Goal: Transaction & Acquisition: Purchase product/service

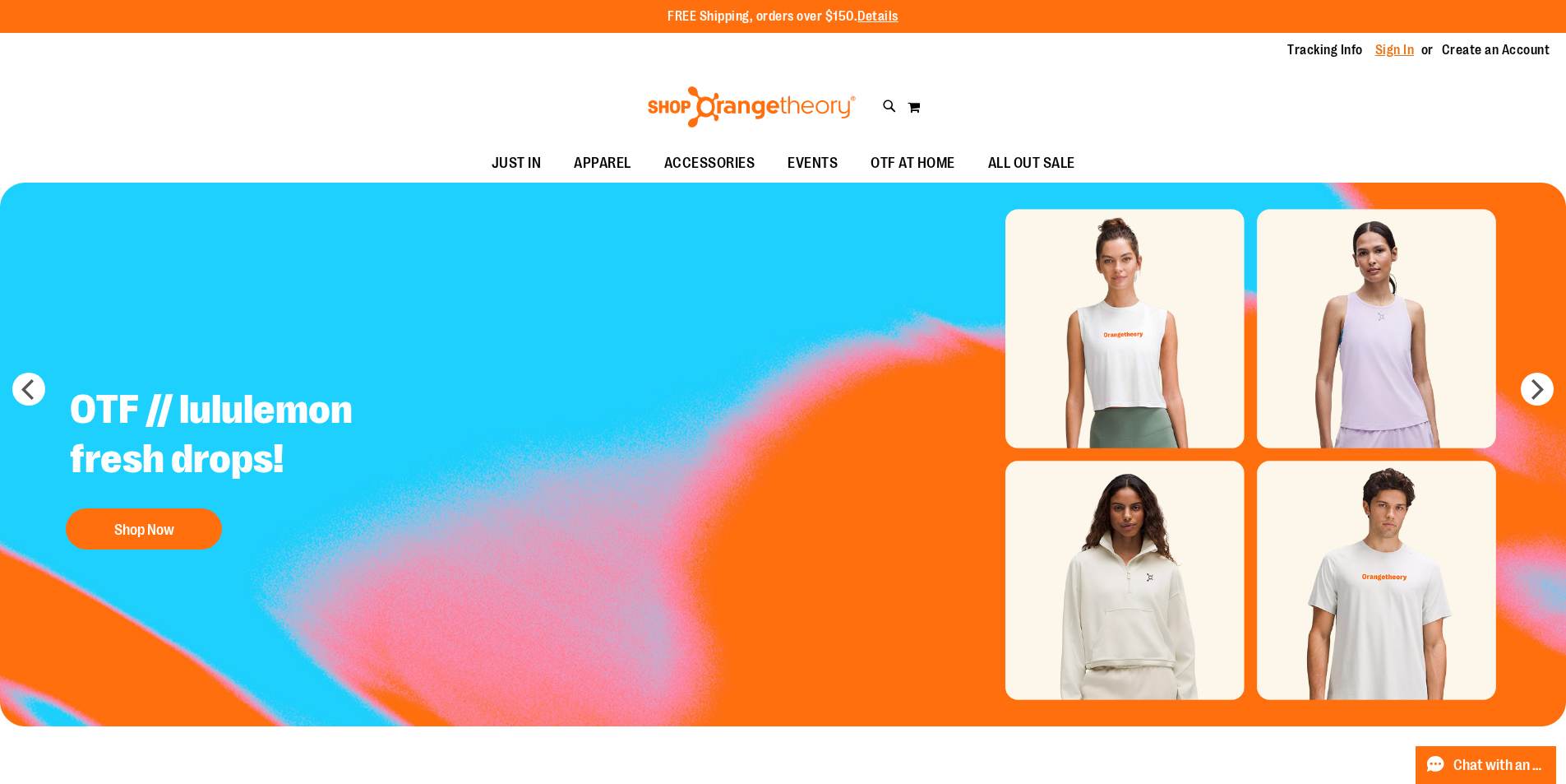
click at [1388, 49] on link "Sign In" at bounding box center [1394, 50] width 39 height 18
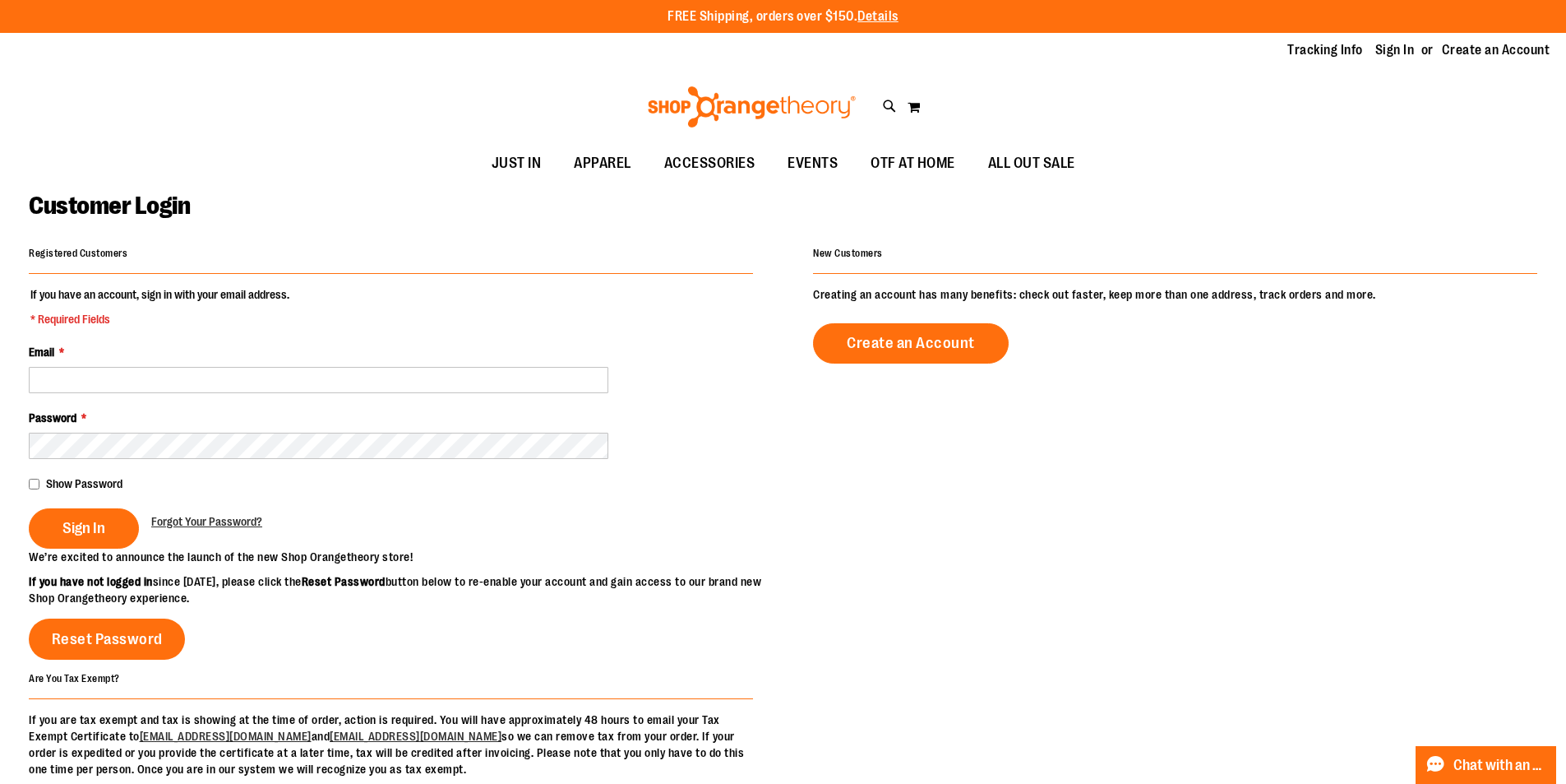
click at [1202, 560] on div "Registered Customers If you have an account, sign in with your email address. *…" at bounding box center [783, 509] width 1509 height 535
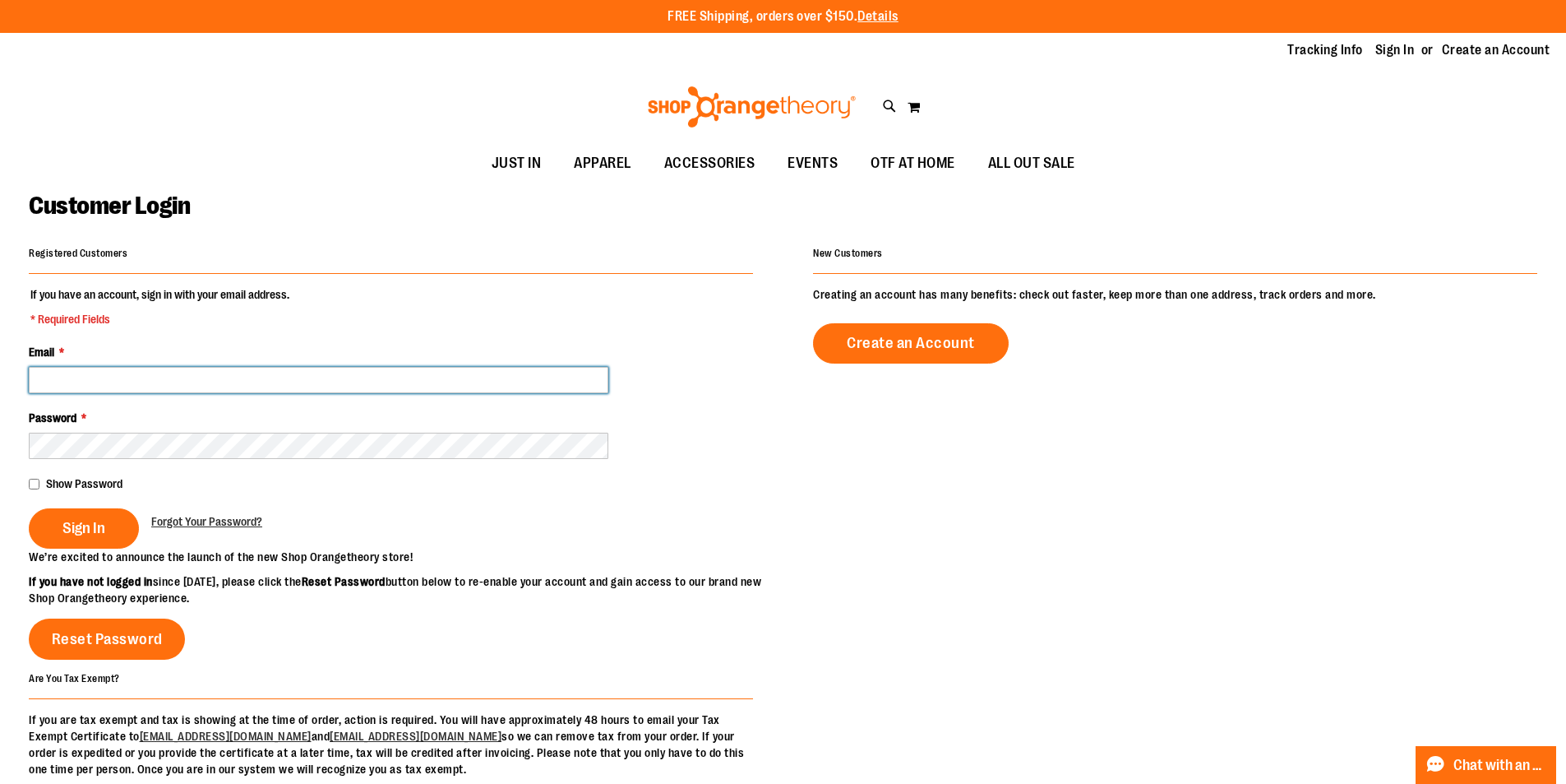
click at [310, 381] on input "Email *" at bounding box center [319, 380] width 580 height 26
type input "**********"
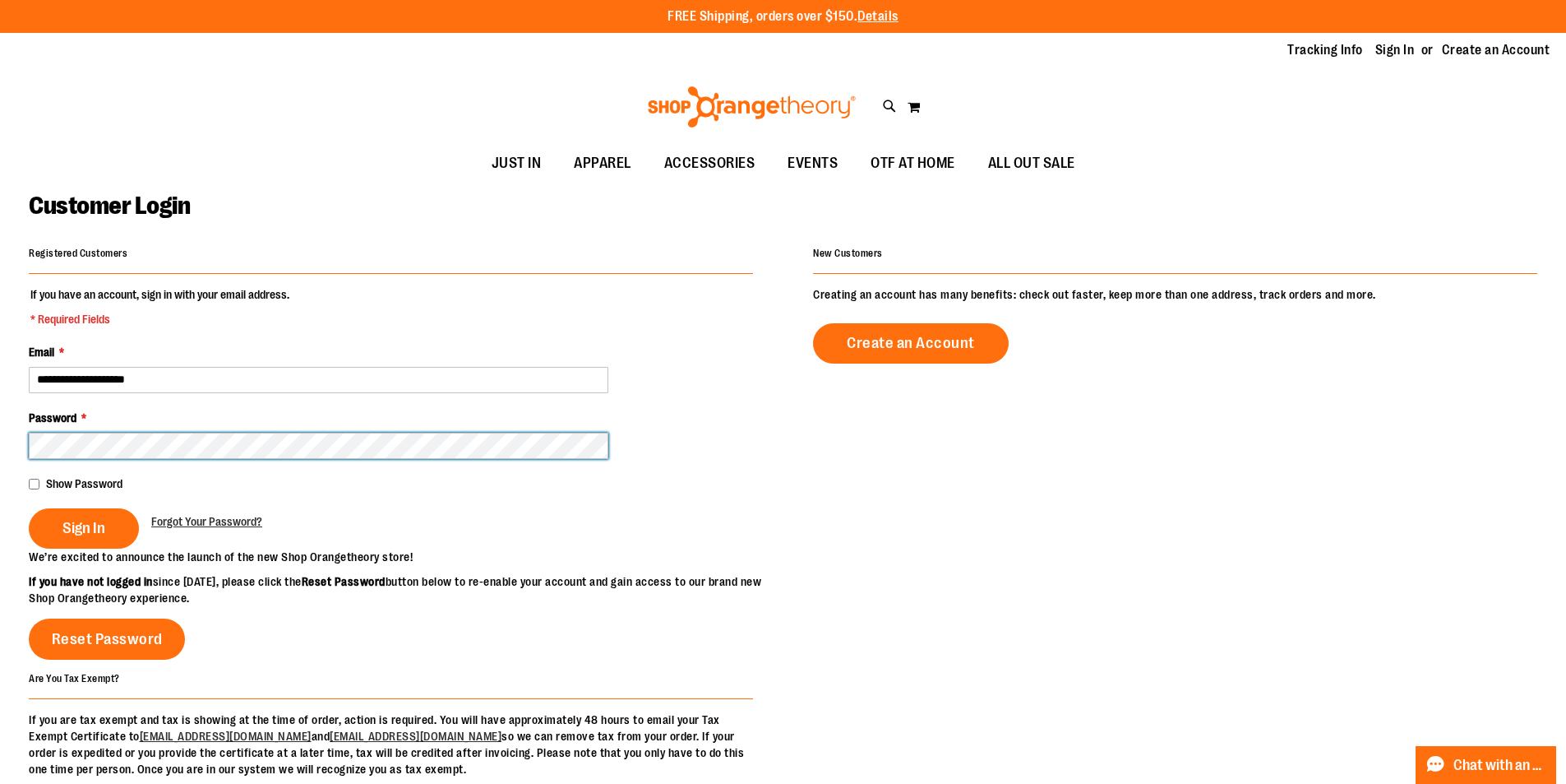
click at [29, 508] on button "Sign In" at bounding box center [84, 528] width 110 height 40
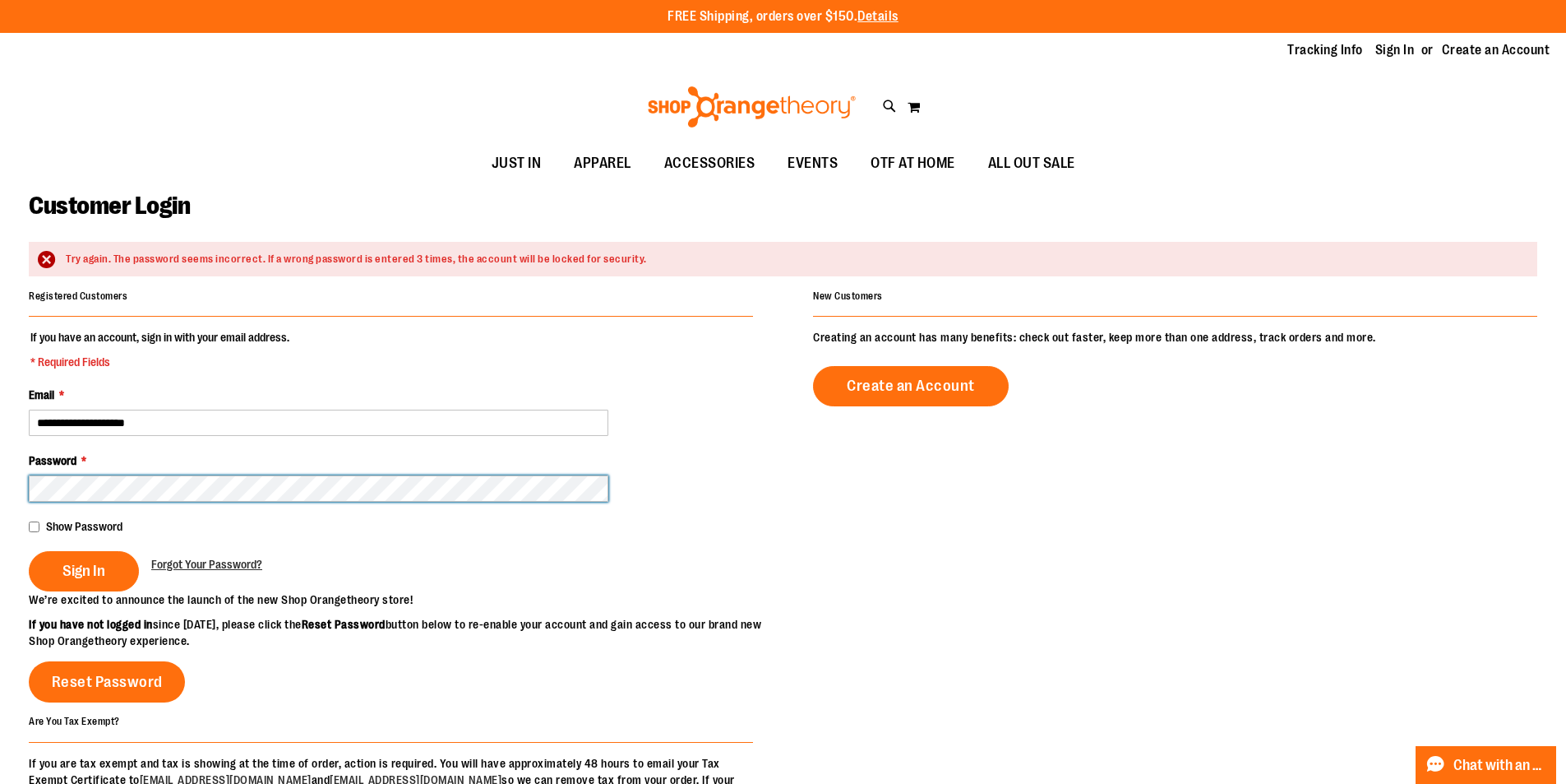
click at [29, 551] on button "Sign In" at bounding box center [84, 571] width 110 height 40
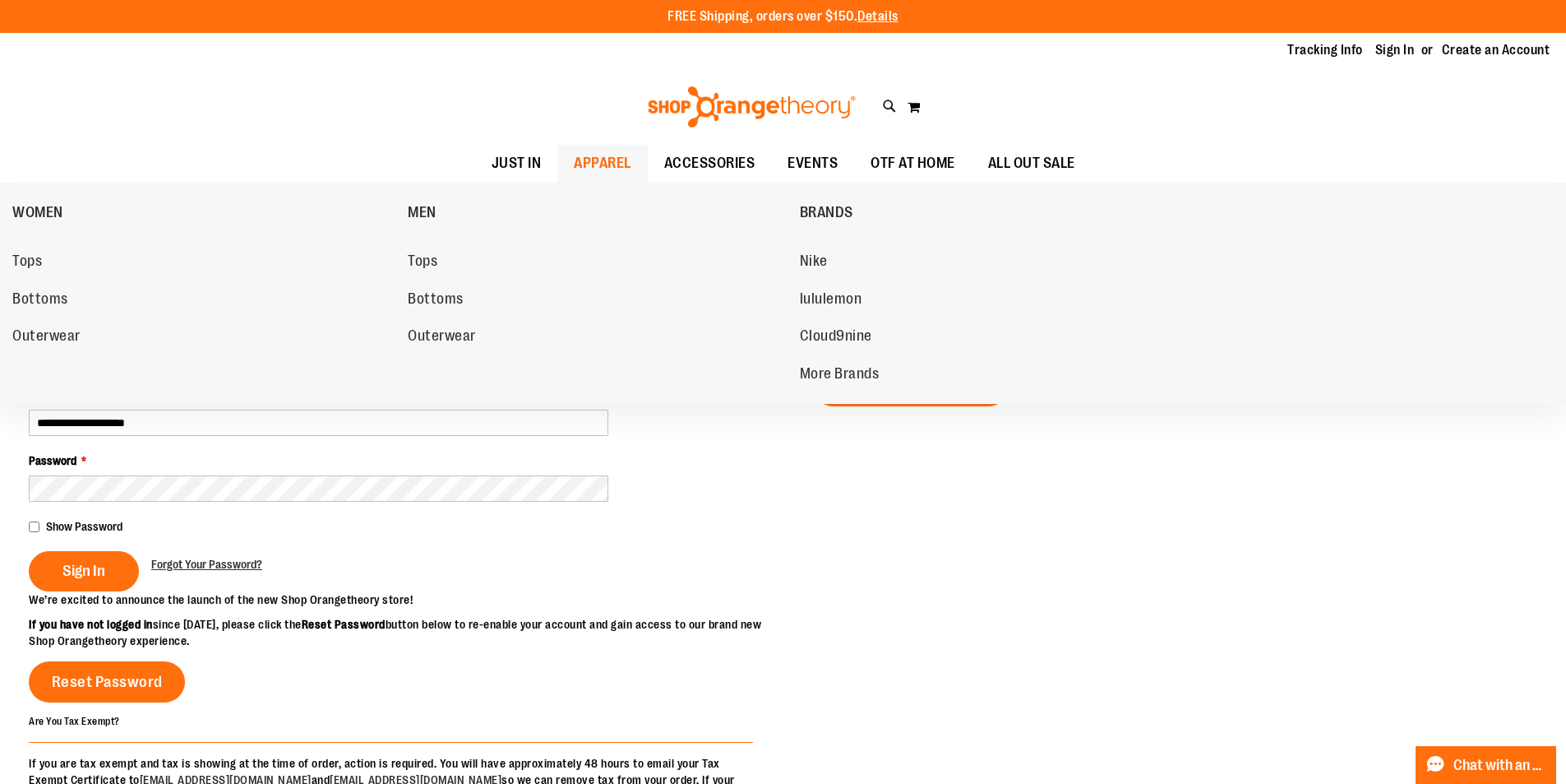
click at [582, 160] on span "APPAREL" at bounding box center [603, 163] width 58 height 37
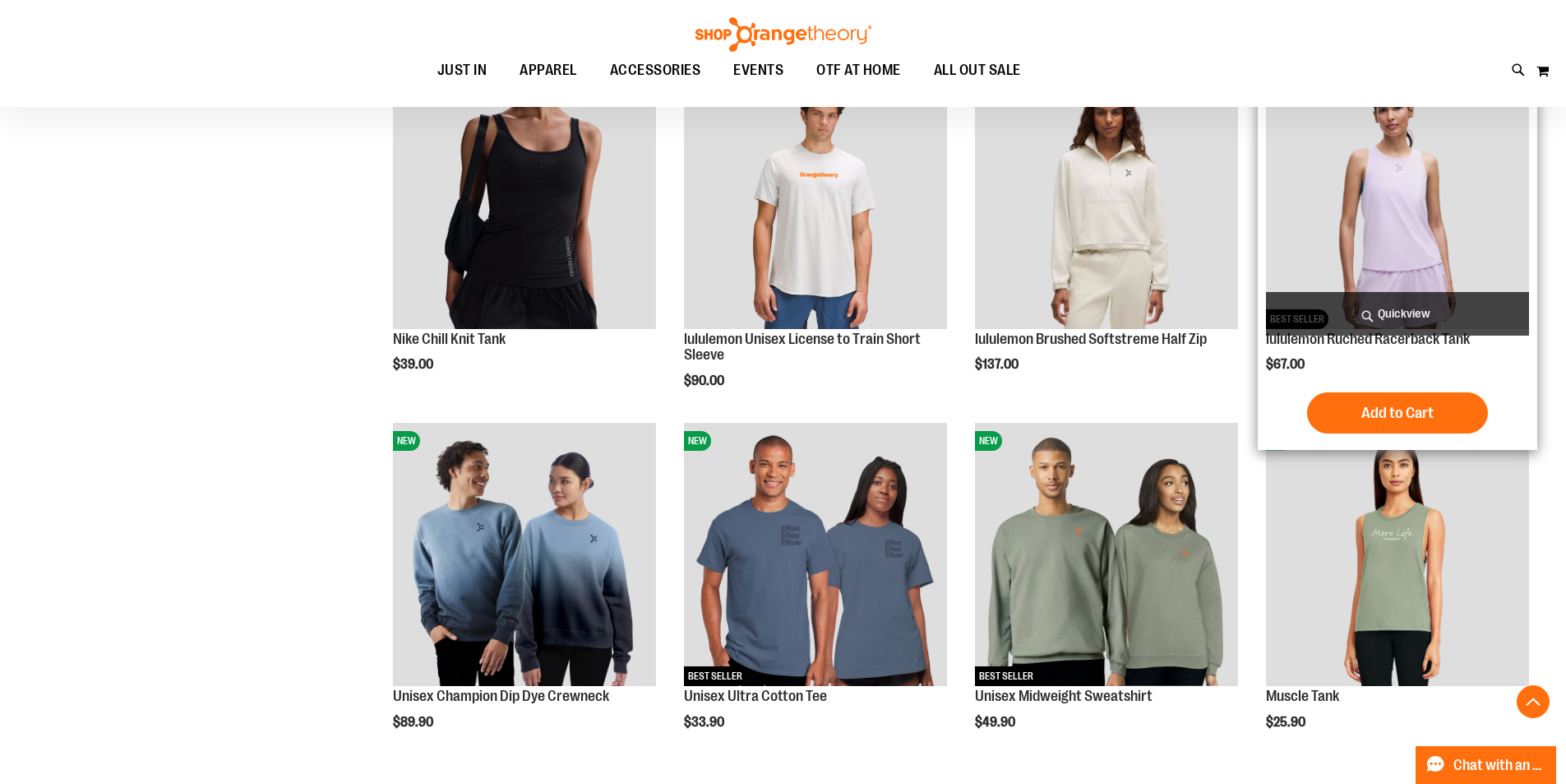
scroll to position [986, 0]
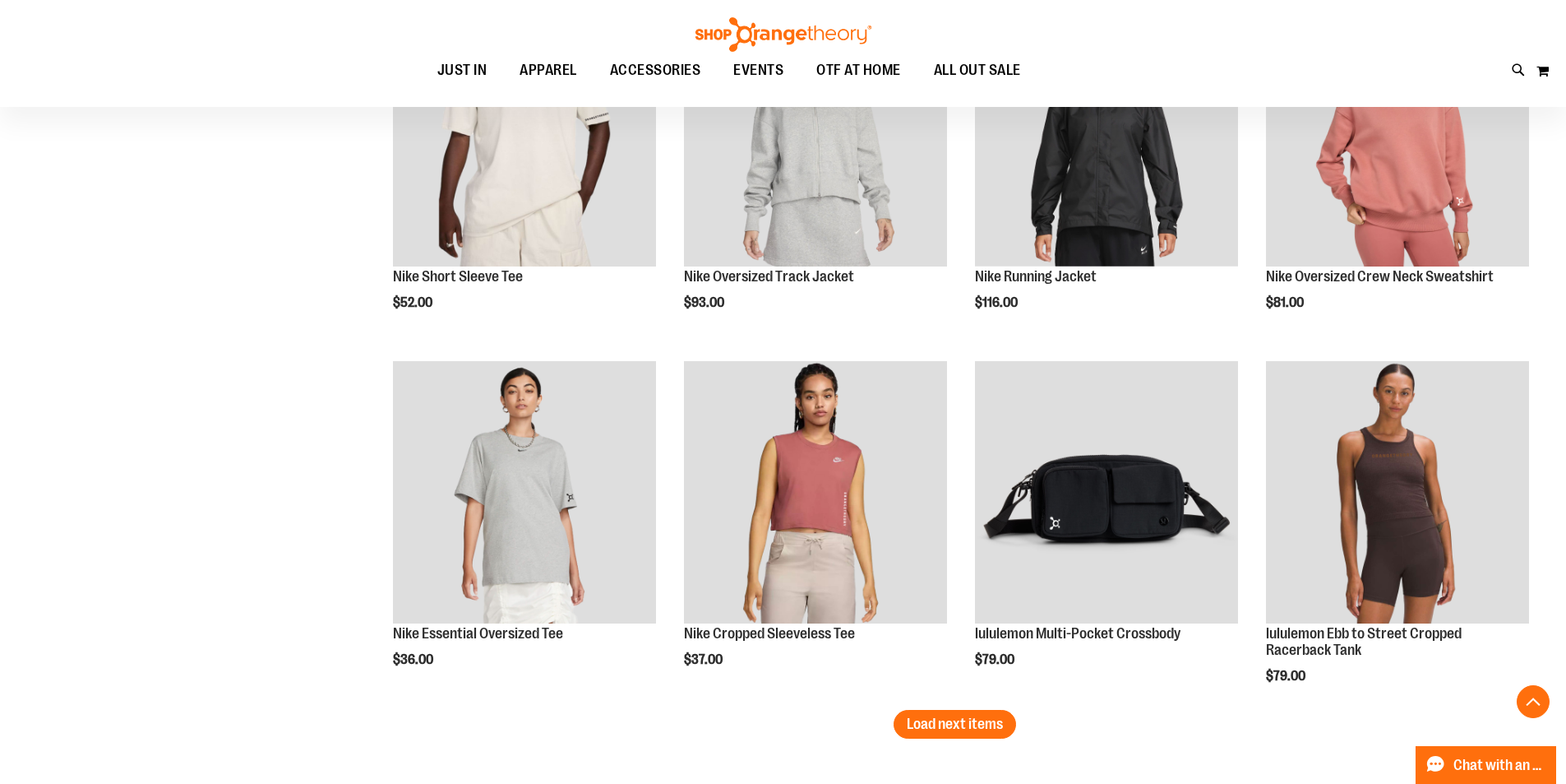
scroll to position [2675, 0]
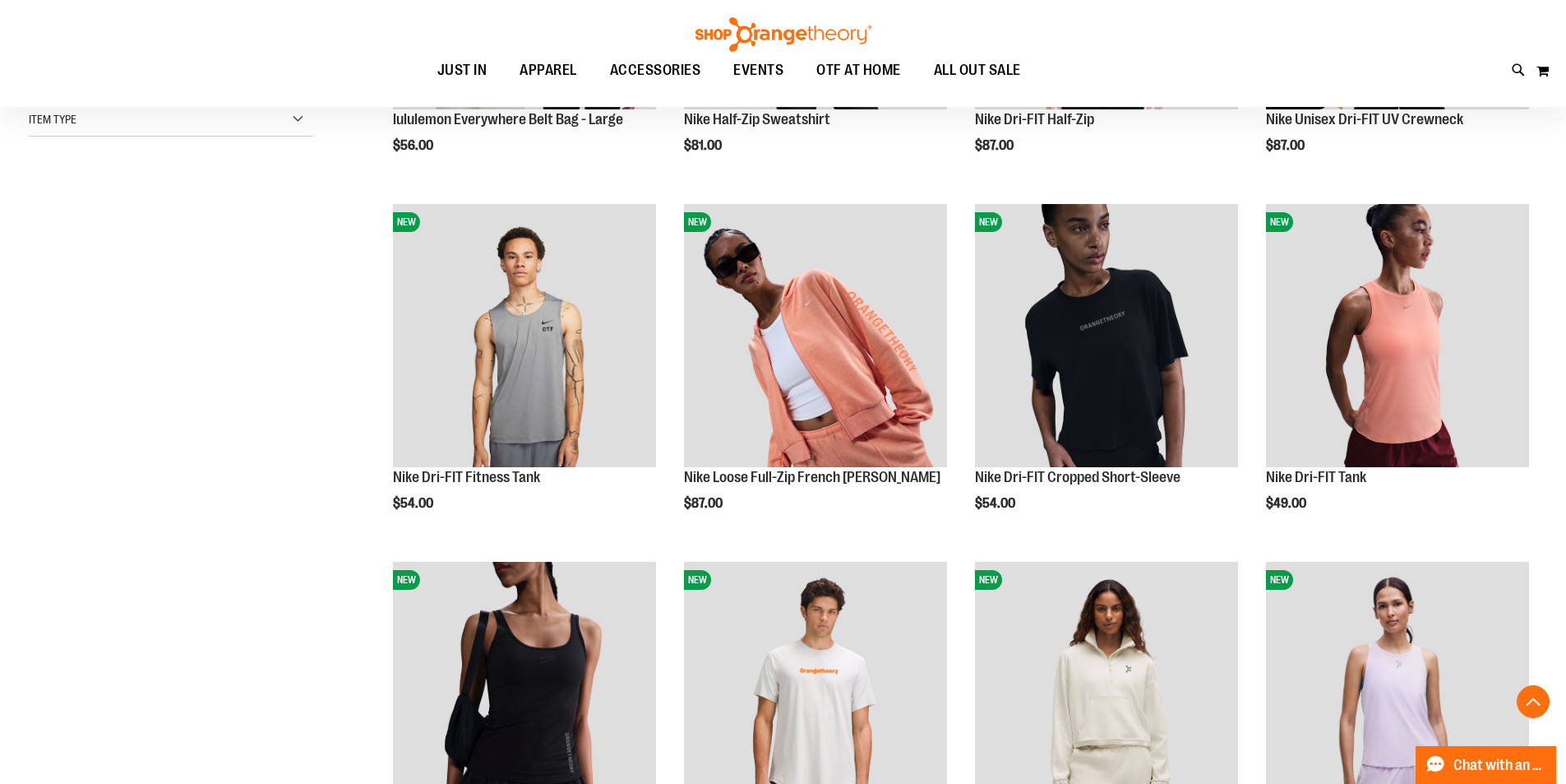
scroll to position [78, 0]
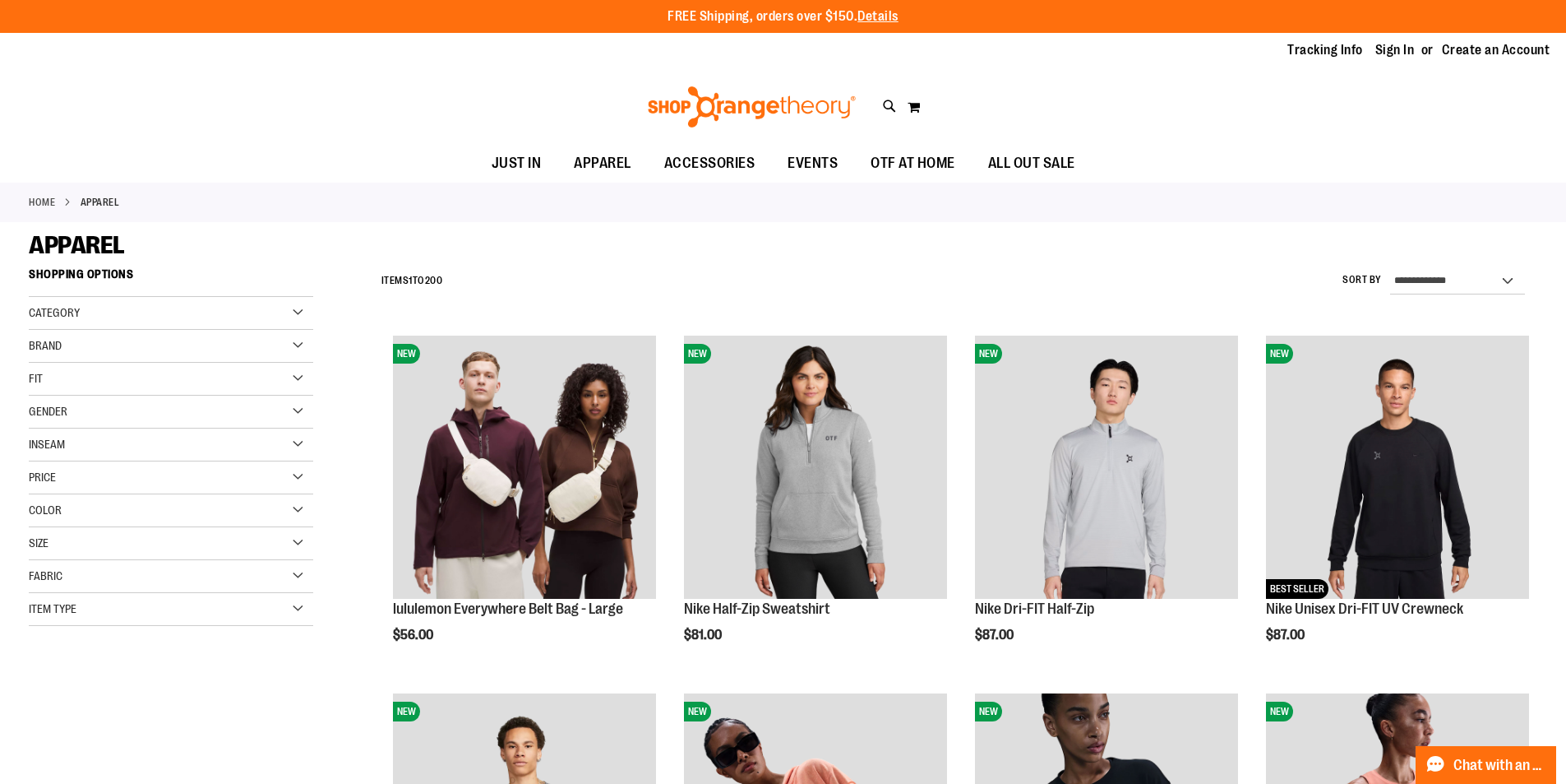
click at [313, 467] on div "Filter Shop By Shopping Options Category WOMEN MEN BRANDS" at bounding box center [186, 459] width 314 height 399
click at [298, 578] on div "Fabric" at bounding box center [171, 576] width 284 height 33
click at [299, 489] on div "Price" at bounding box center [171, 477] width 284 height 33
click at [301, 503] on li "$0.00 - $24.99 58 items" at bounding box center [165, 510] width 273 height 17
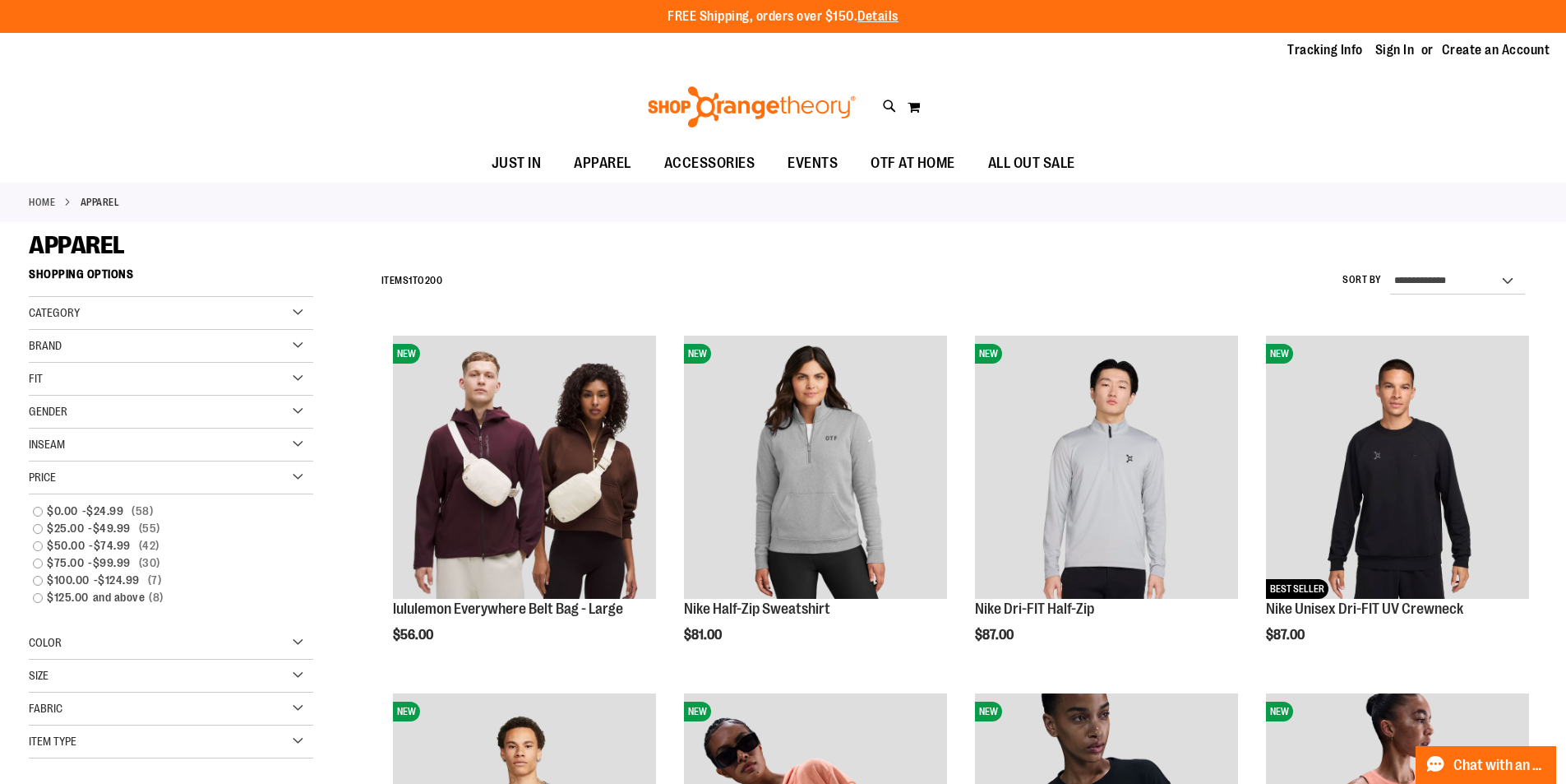
click at [169, 449] on div "Inseam" at bounding box center [171, 444] width 284 height 33
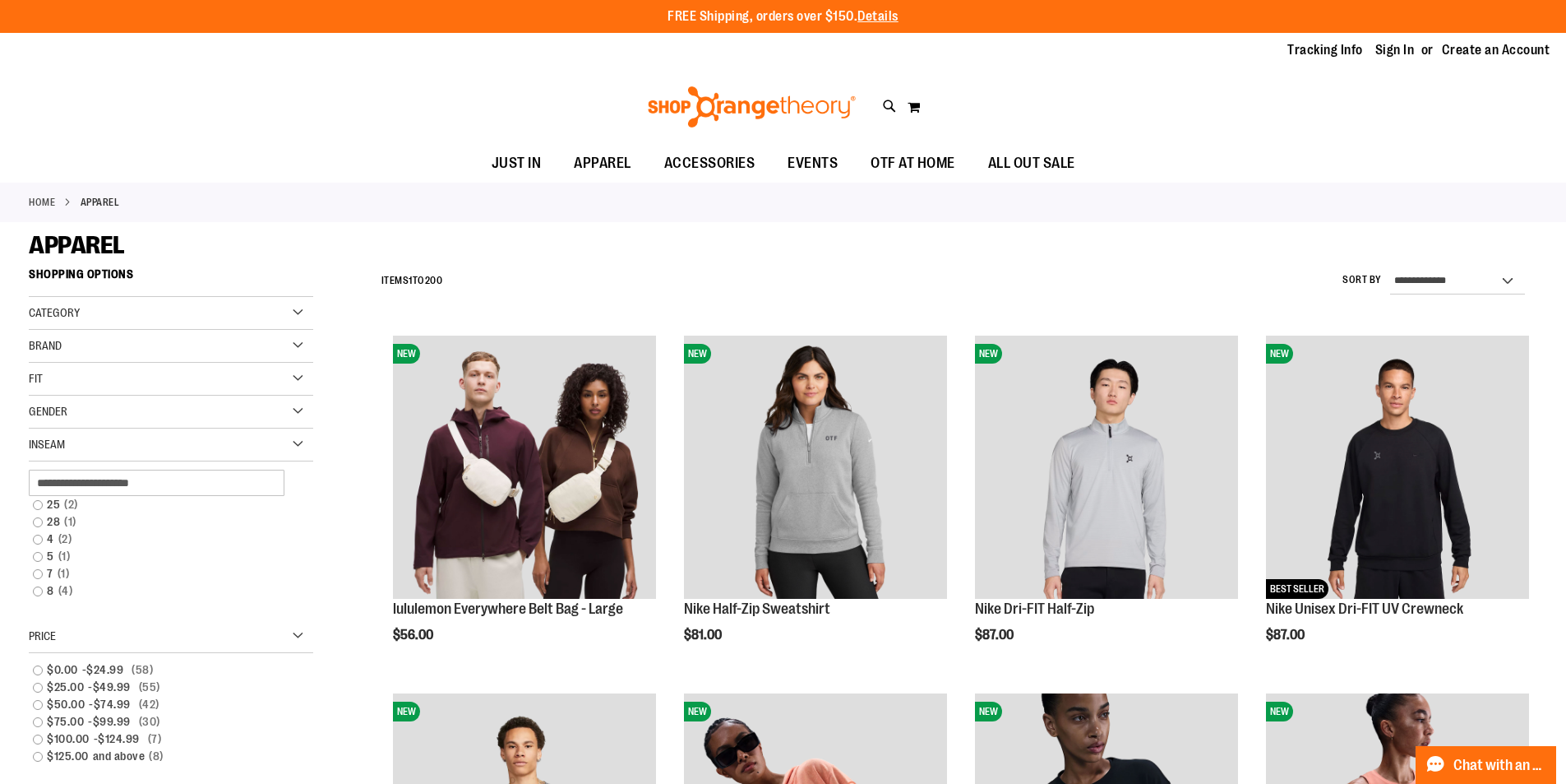
click at [169, 449] on div "Inseam" at bounding box center [171, 444] width 284 height 33
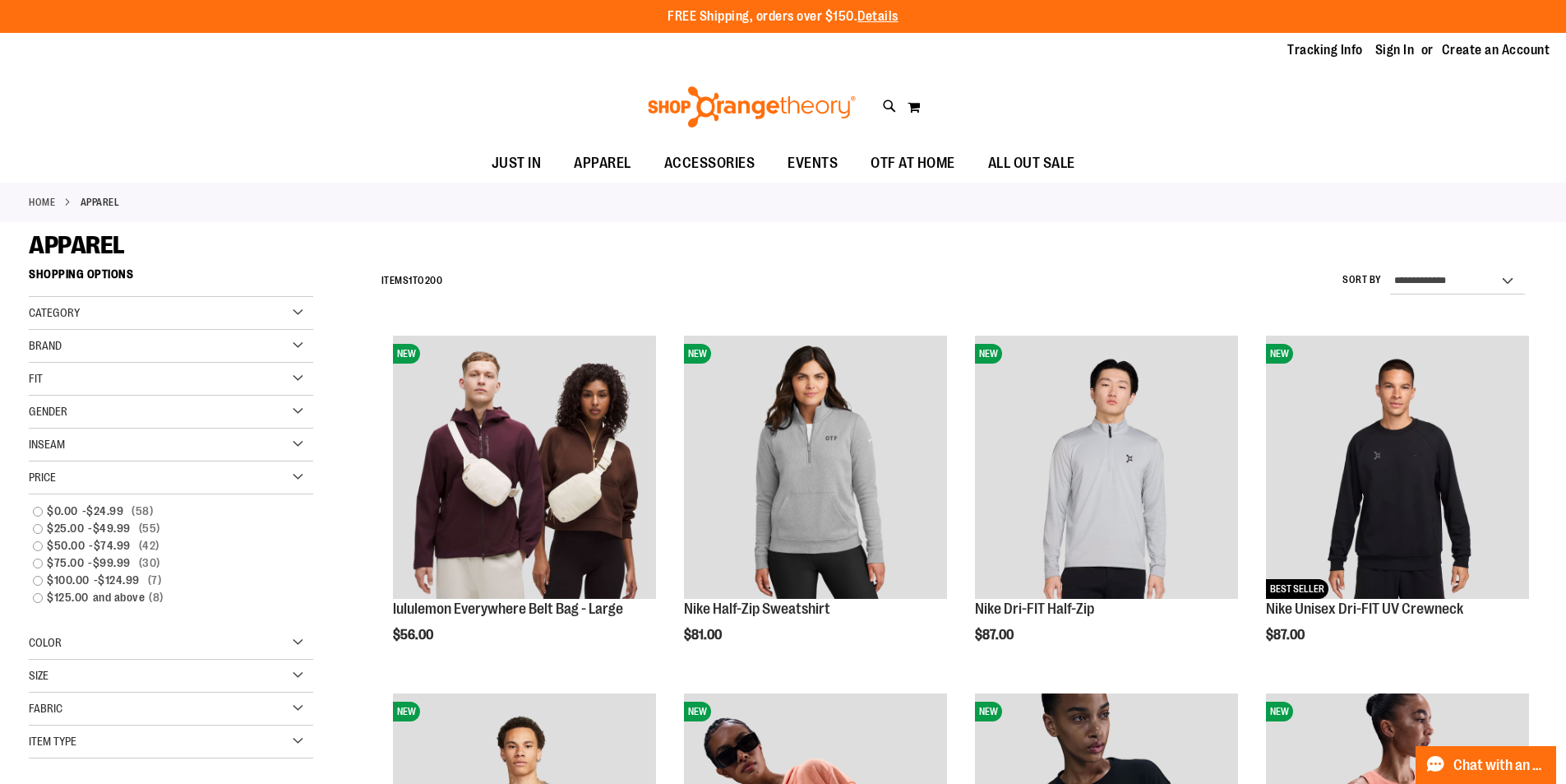
click at [142, 376] on div "Fit" at bounding box center [171, 379] width 284 height 33
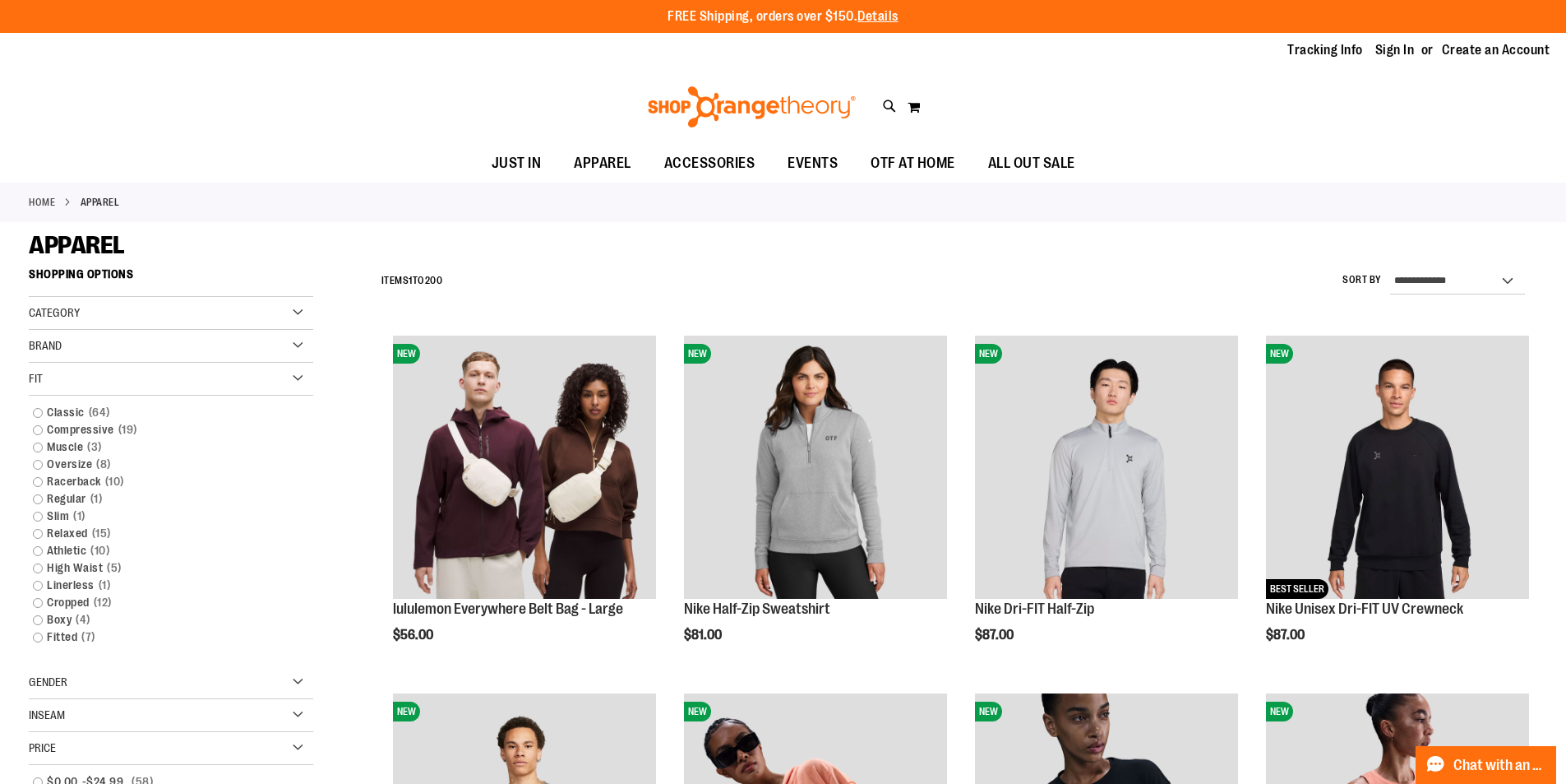
click at [142, 376] on div "Fit" at bounding box center [171, 379] width 284 height 33
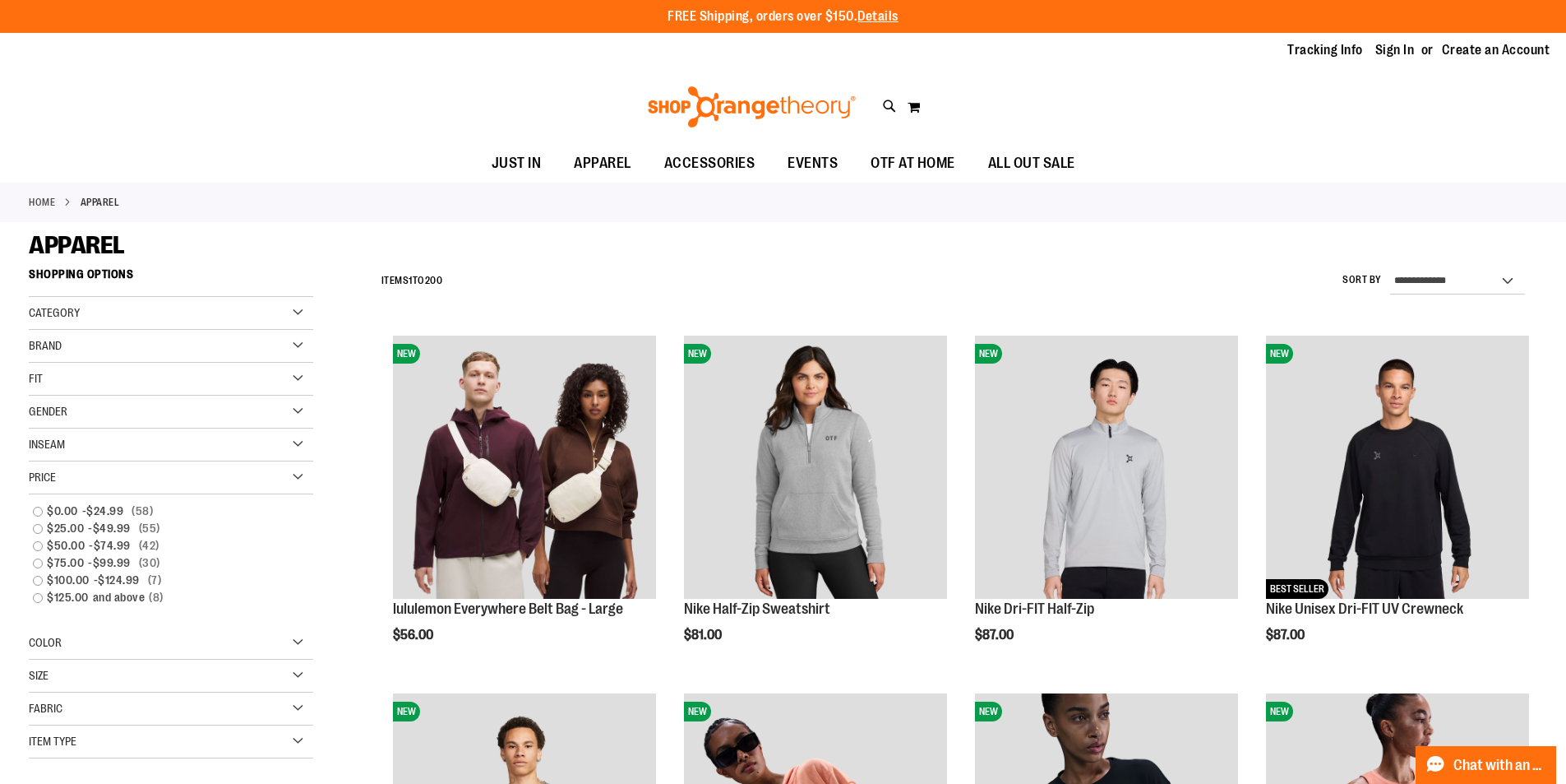
click at [141, 356] on div "Brand" at bounding box center [171, 346] width 284 height 33
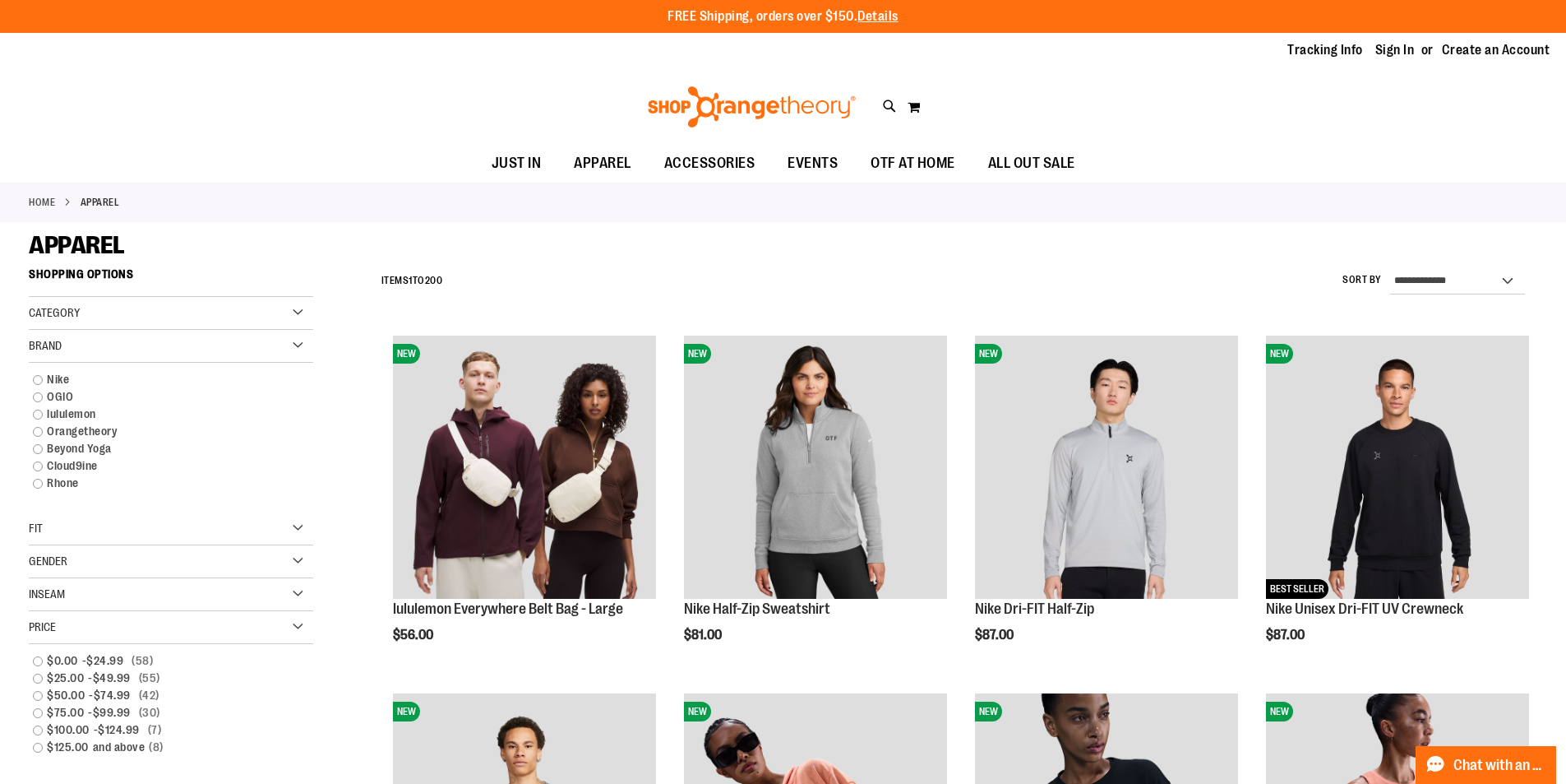
click at [152, 311] on div "Category" at bounding box center [171, 313] width 284 height 33
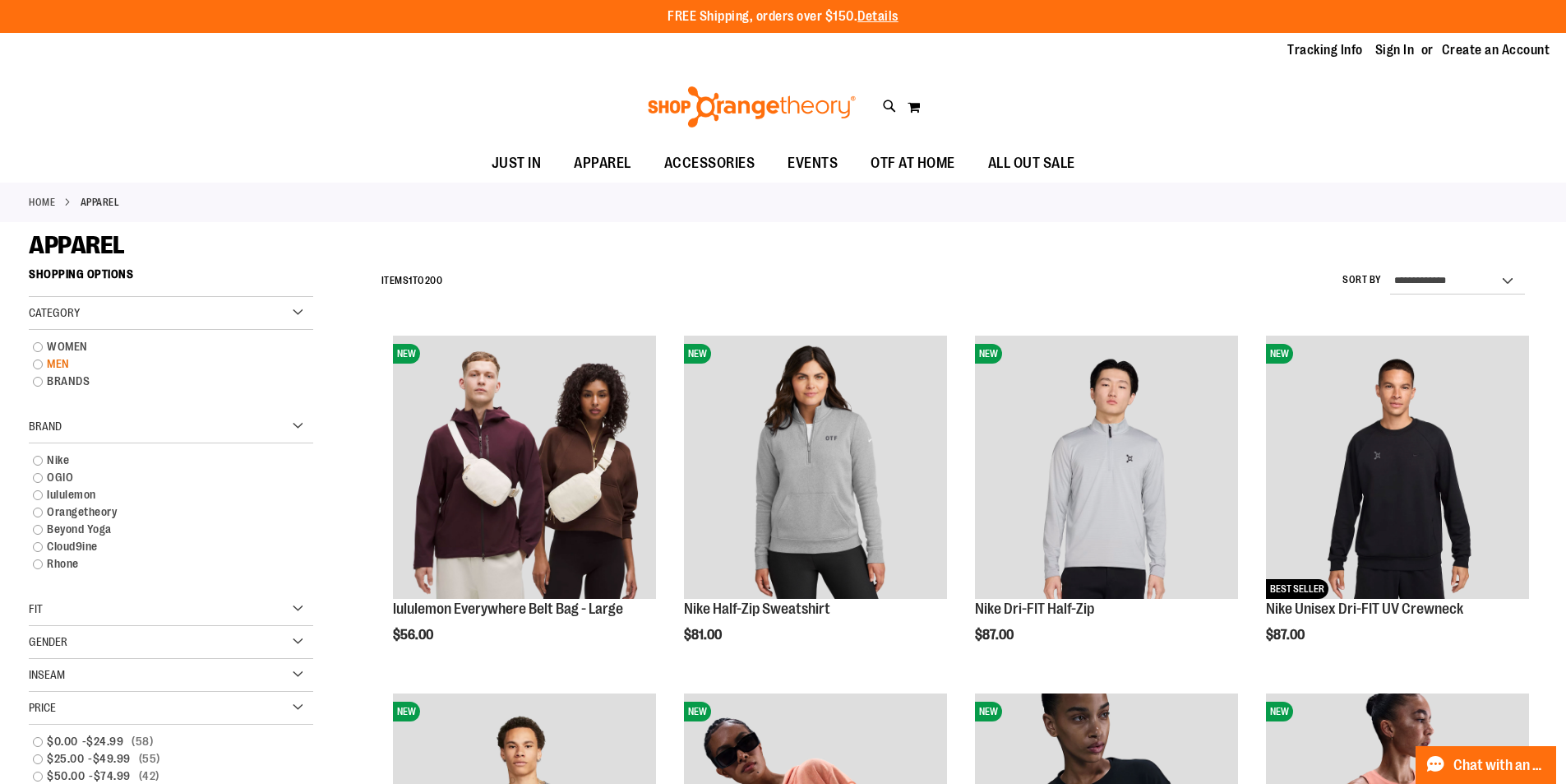
click at [62, 358] on link "MEN" at bounding box center [161, 363] width 273 height 17
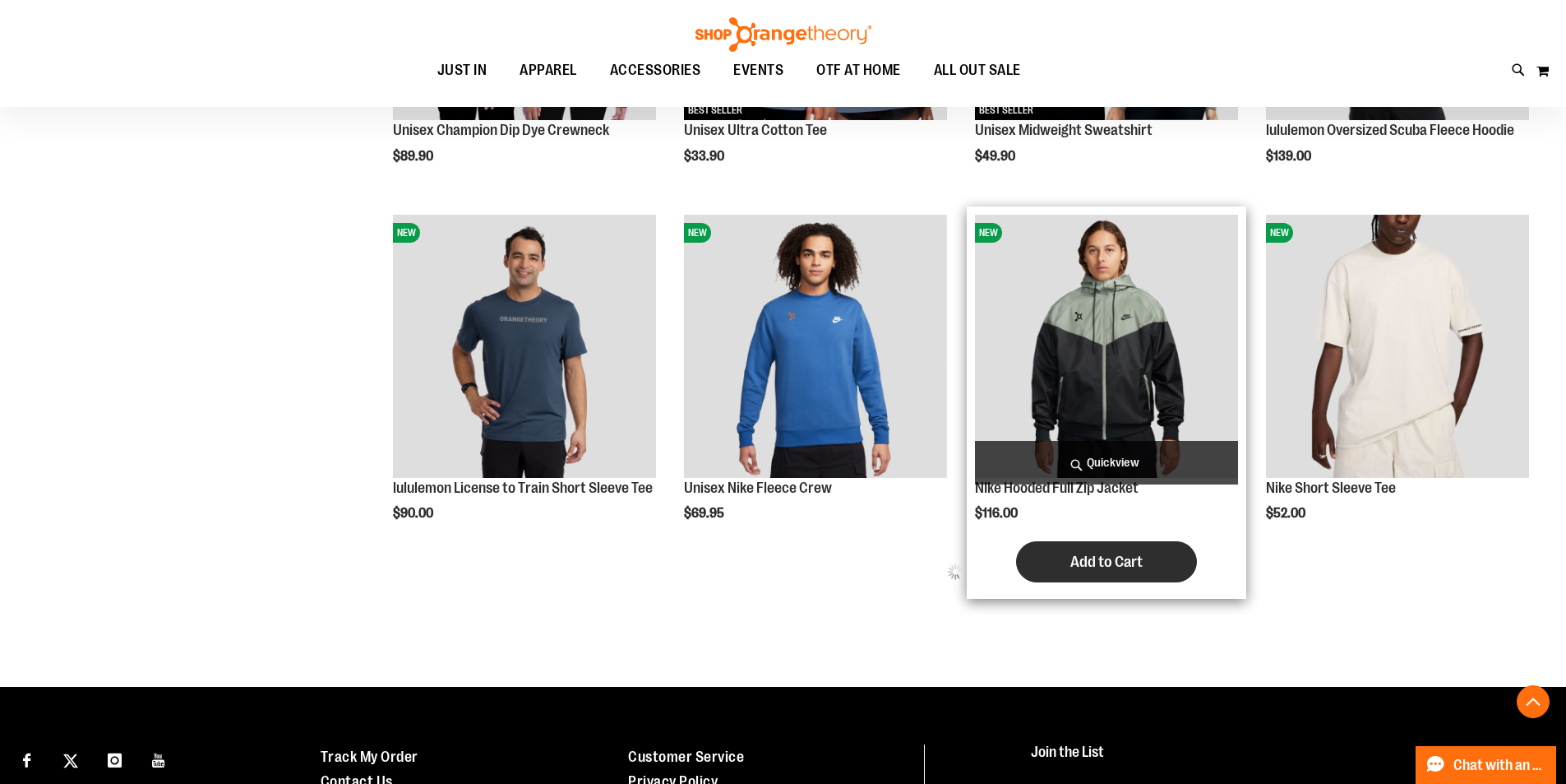
scroll to position [1061, 0]
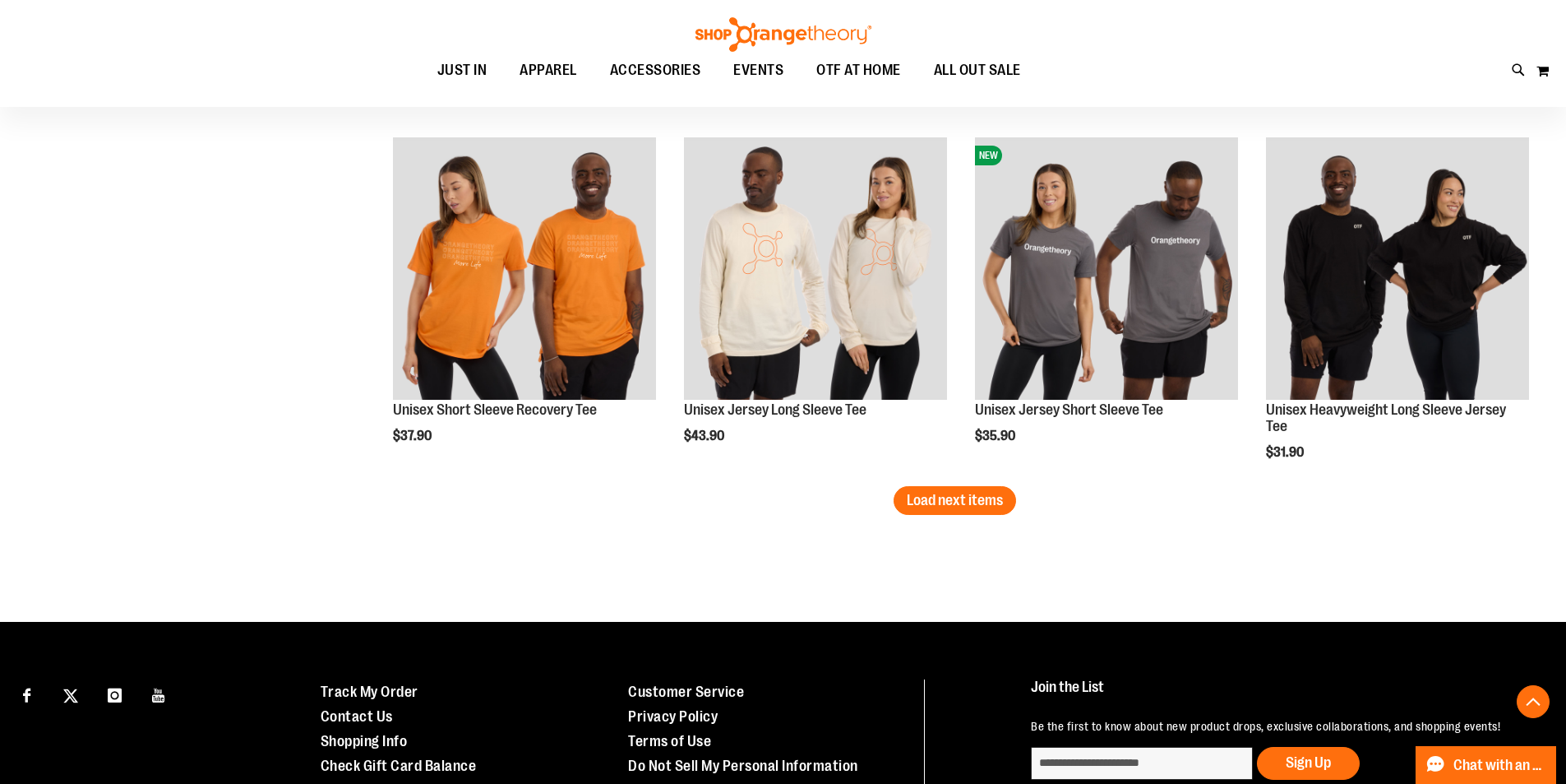
scroll to position [3161, 0]
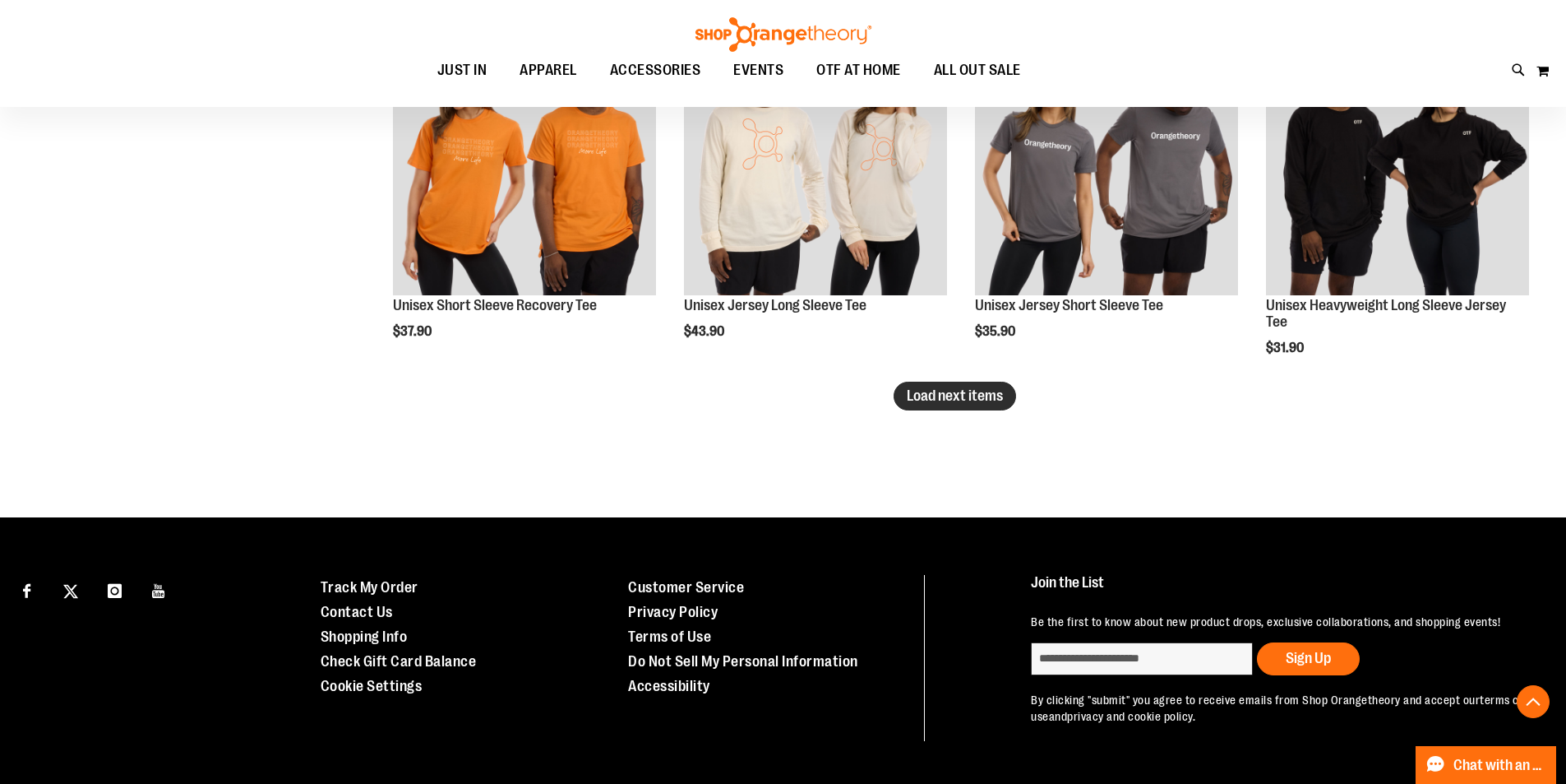
click at [1003, 395] on span "Load next items" at bounding box center [955, 395] width 96 height 16
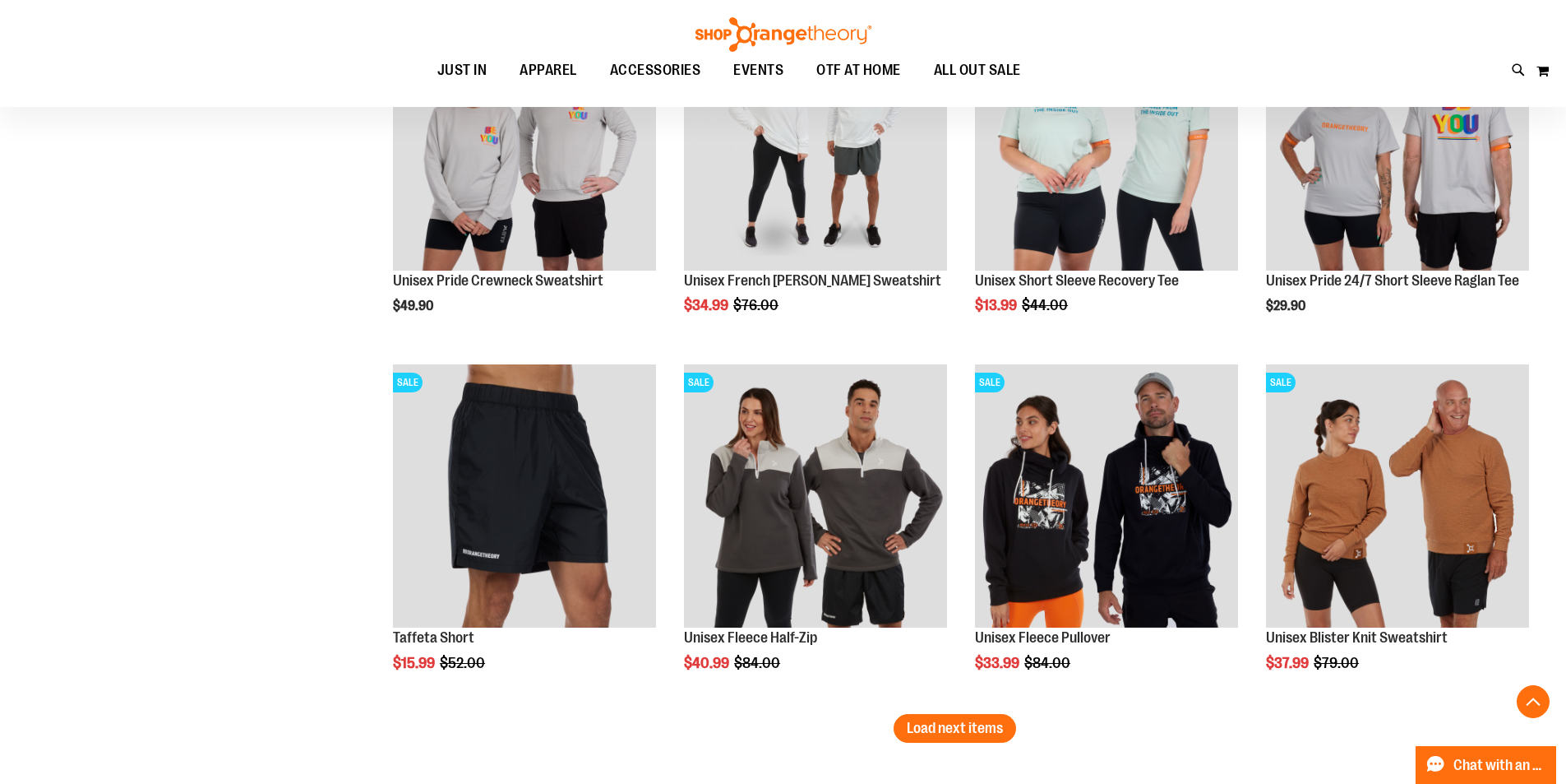
scroll to position [4290, 0]
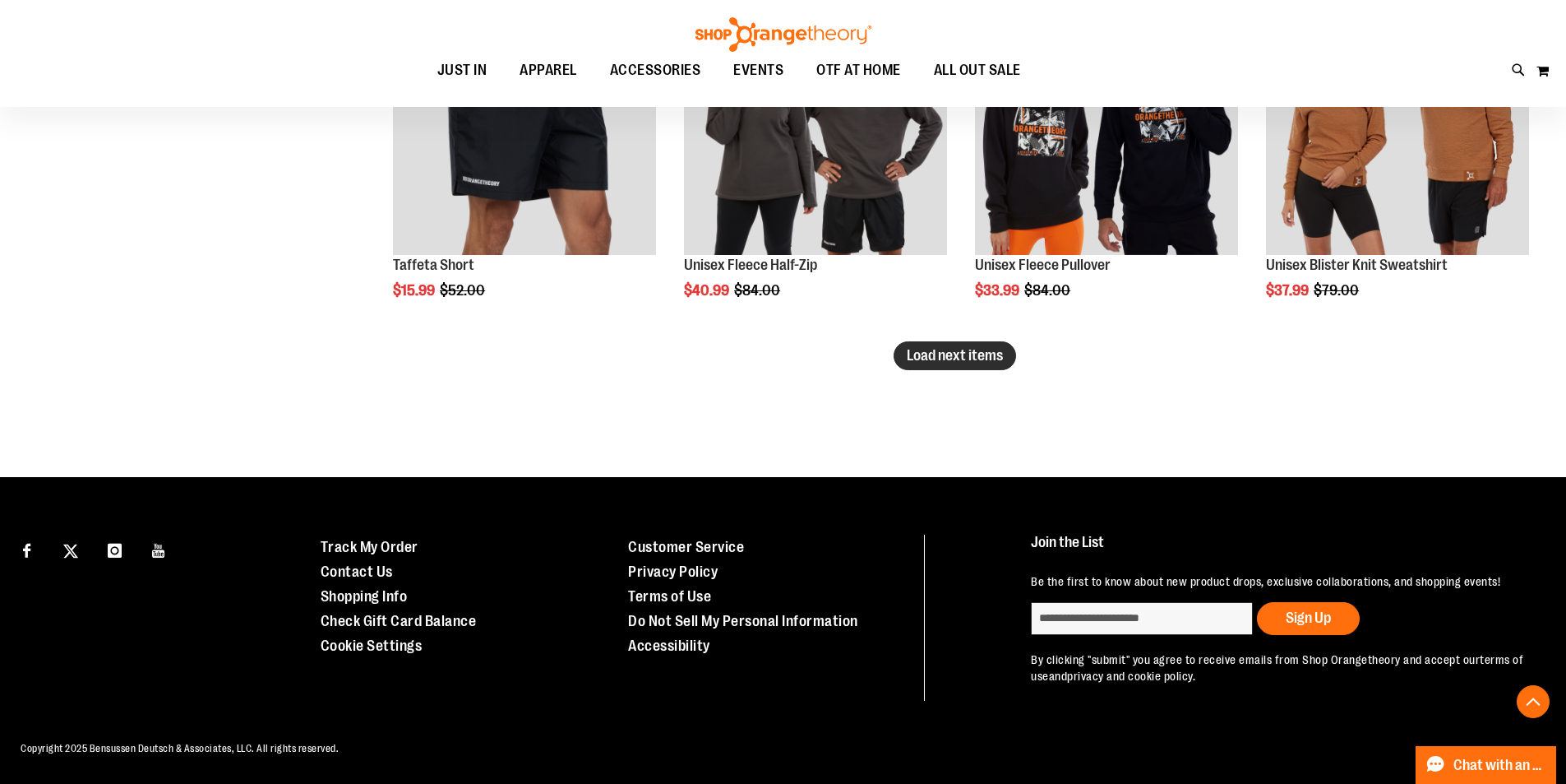
click at [965, 347] on span "Load next items" at bounding box center [955, 355] width 96 height 16
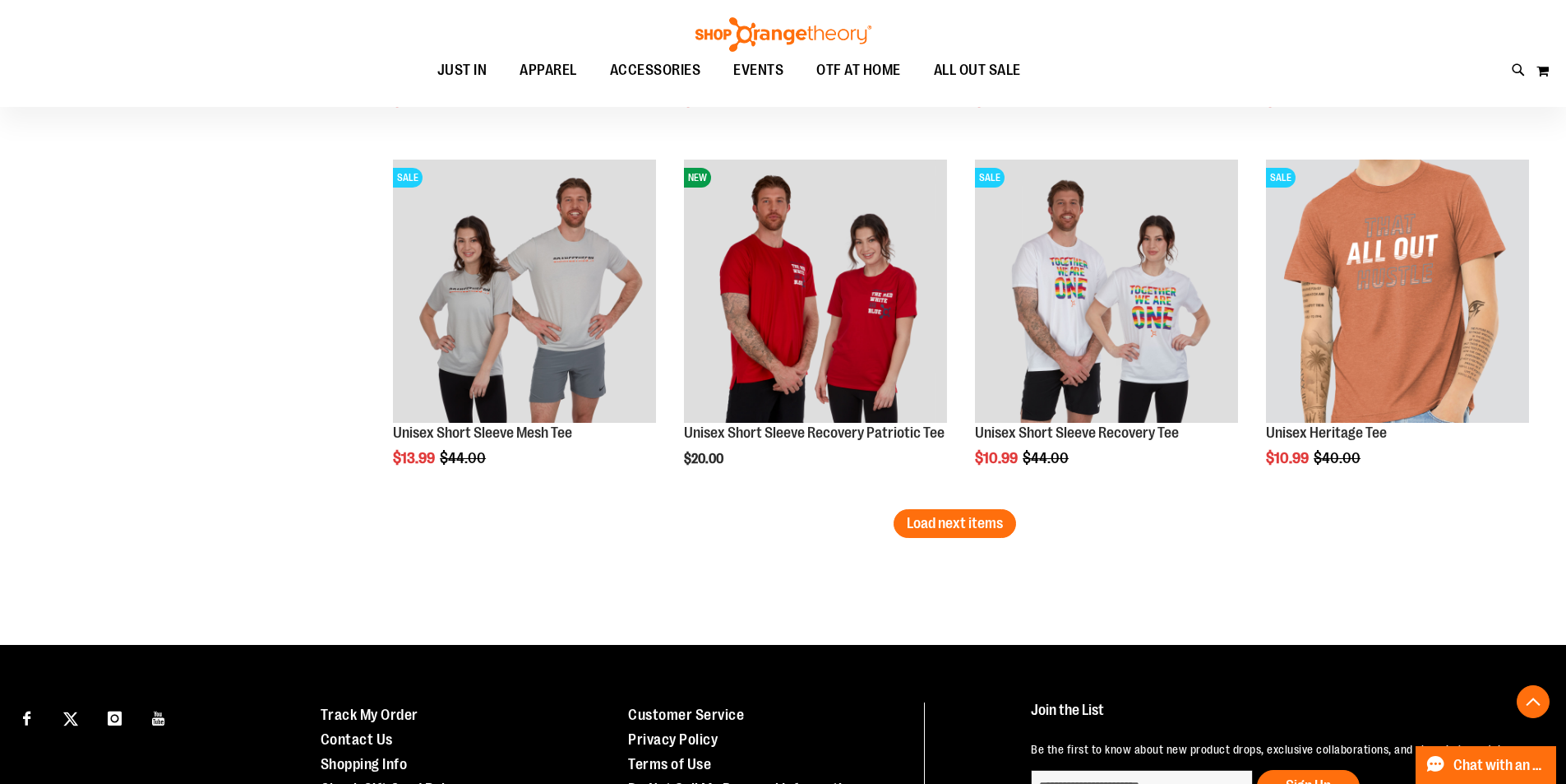
scroll to position [5194, 0]
